Goal: Find specific page/section: Find specific page/section

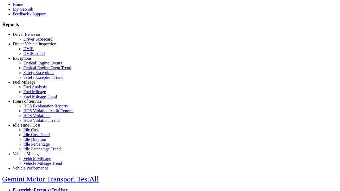
click at [31, 128] on link "Idle Time / Cost" at bounding box center [27, 125] width 28 height 5
click at [35, 132] on link "Idle Cost" at bounding box center [30, 130] width 15 height 5
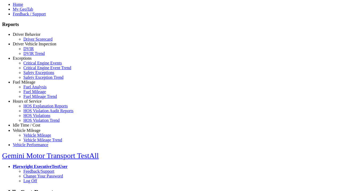
select select "**"
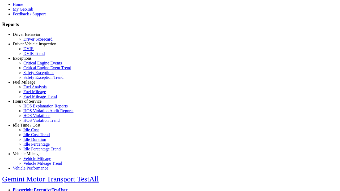
type input "****"
